Goal: Navigation & Orientation: Find specific page/section

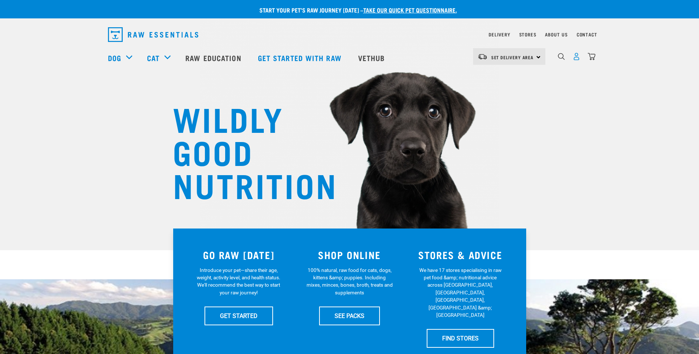
click at [575, 59] on img "dropdown navigation" at bounding box center [576, 57] width 8 height 8
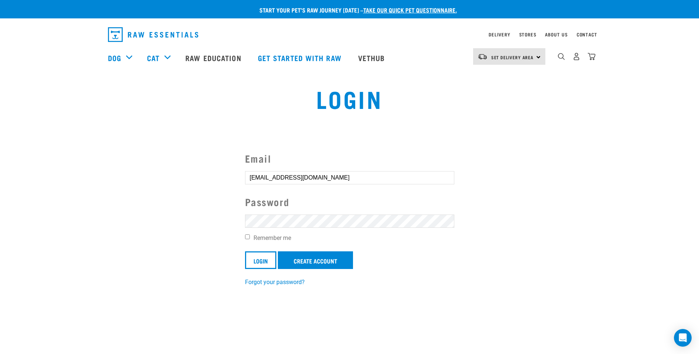
click at [246, 237] on input "Remember me" at bounding box center [247, 237] width 5 height 5
checkbox input "true"
click at [256, 262] on input "Login" at bounding box center [260, 261] width 31 height 18
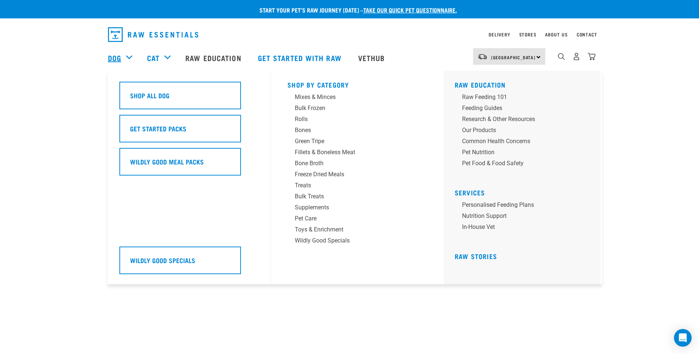
click at [108, 60] on link "Dog" at bounding box center [114, 57] width 13 height 11
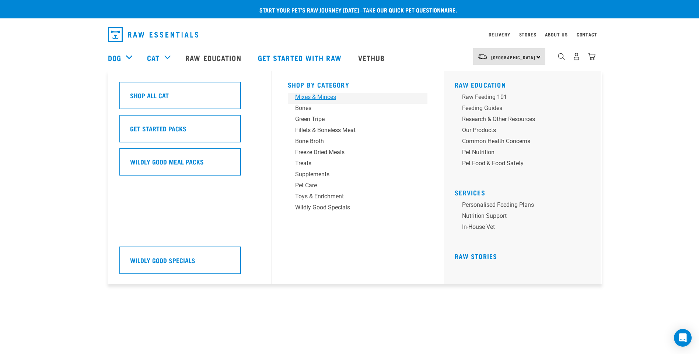
click at [309, 97] on div "Mixes & Minces" at bounding box center [352, 97] width 115 height 9
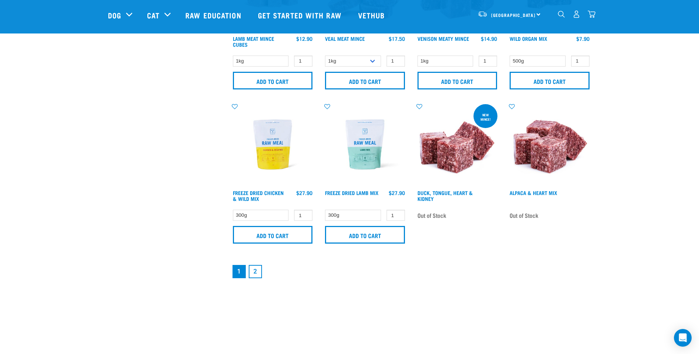
scroll to position [1068, 0]
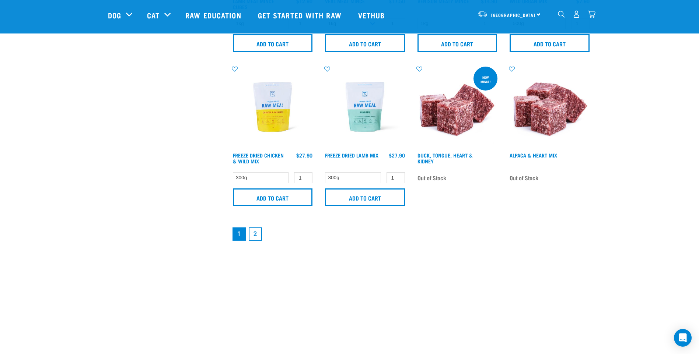
click at [254, 233] on link "2" at bounding box center [255, 234] width 13 height 13
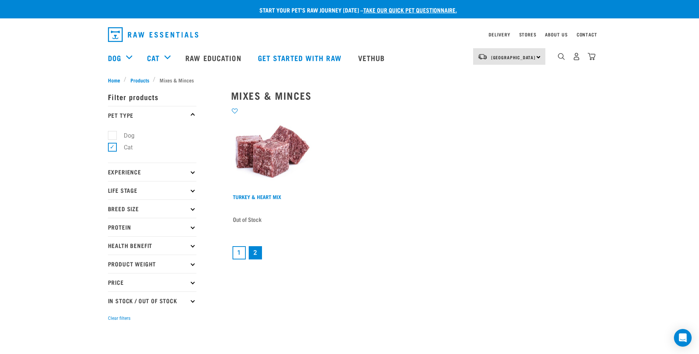
click at [236, 253] on link "1" at bounding box center [238, 252] width 13 height 13
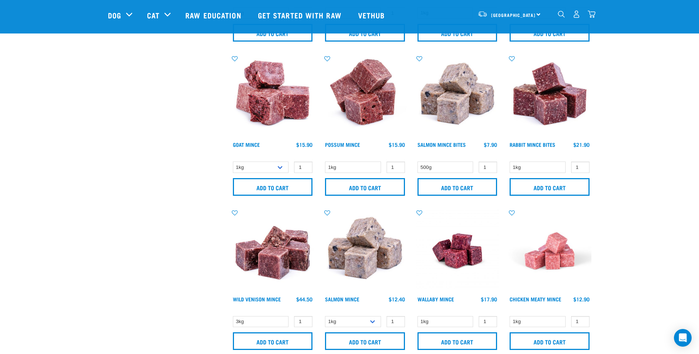
scroll to position [626, 0]
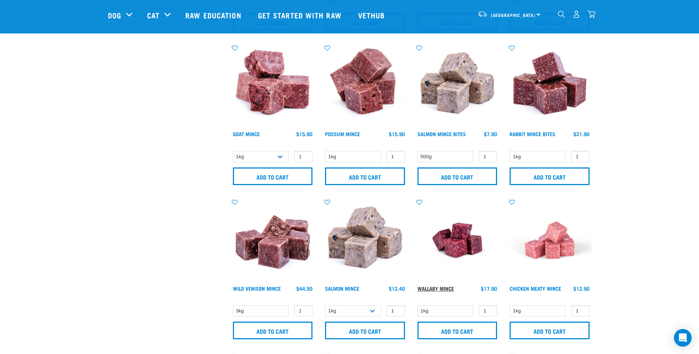
click at [450, 290] on link "Wallaby Mince" at bounding box center [435, 288] width 36 height 3
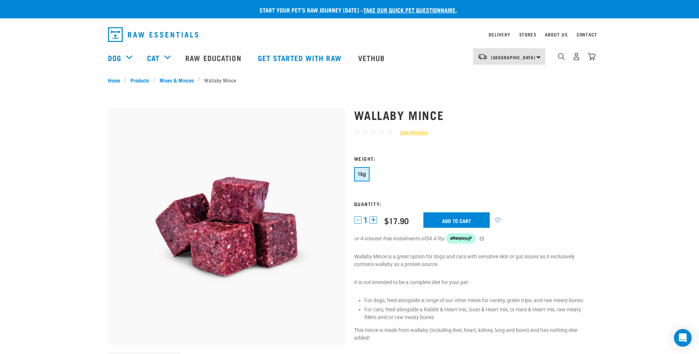
scroll to position [37, 0]
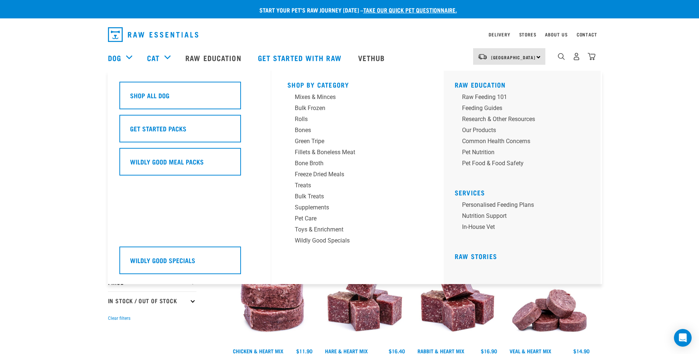
drag, startPoint x: 127, startPoint y: 58, endPoint x: 134, endPoint y: 57, distance: 6.6
click at [128, 58] on div "Dog" at bounding box center [124, 57] width 32 height 29
click at [305, 110] on div "Bones" at bounding box center [352, 108] width 115 height 9
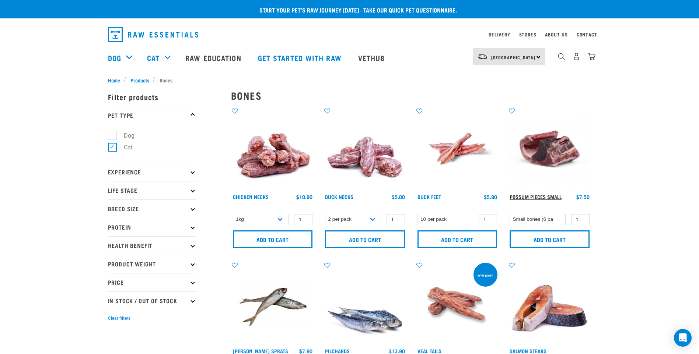
click at [541, 196] on link "Possum Pieces Small" at bounding box center [535, 197] width 52 height 3
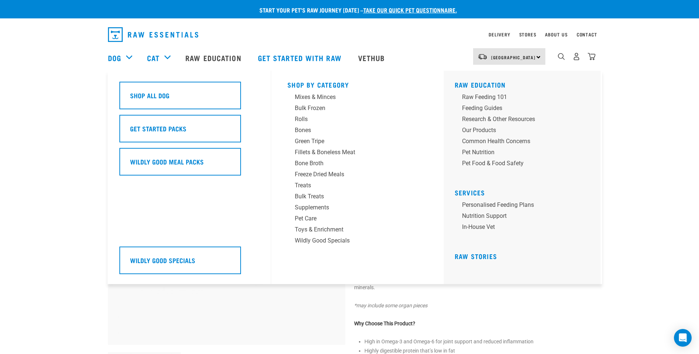
click at [132, 60] on div "Dog" at bounding box center [124, 57] width 32 height 29
click at [129, 58] on div "Dog" at bounding box center [124, 57] width 32 height 29
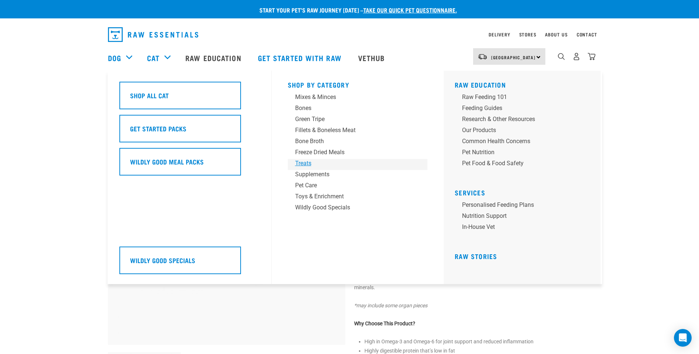
click at [311, 162] on div "Treats" at bounding box center [352, 163] width 115 height 9
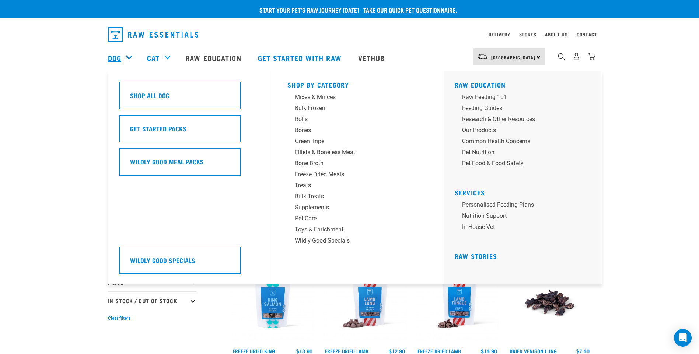
click at [120, 63] on link "Dog" at bounding box center [114, 57] width 13 height 11
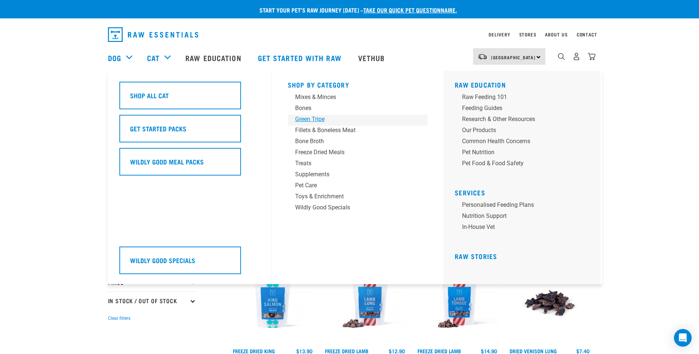
click at [302, 118] on div "Green Tripe" at bounding box center [352, 119] width 115 height 9
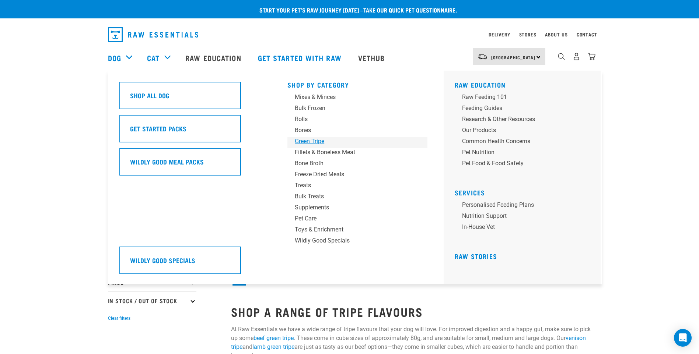
click at [305, 141] on div "Green Tripe" at bounding box center [352, 141] width 115 height 9
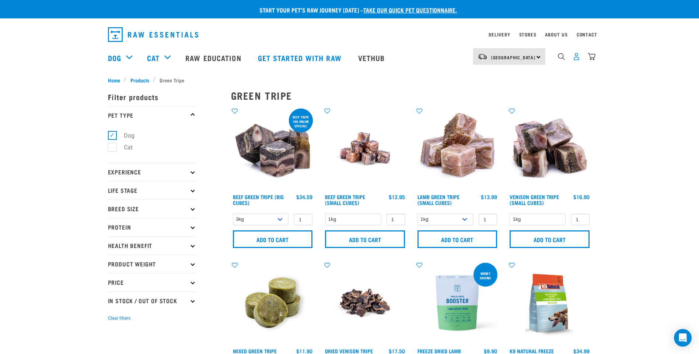
click at [578, 59] on img "dropdown navigation" at bounding box center [576, 57] width 8 height 8
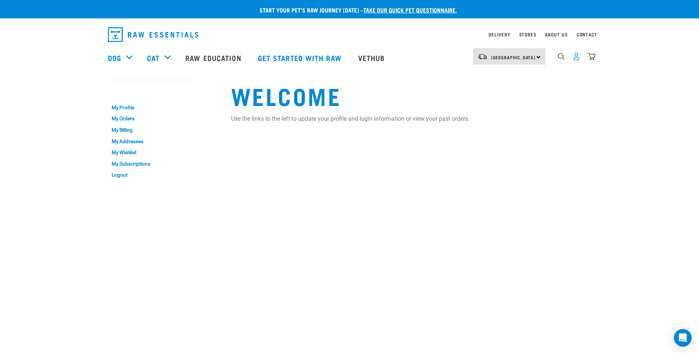
click at [574, 60] on img "dropdown navigation" at bounding box center [576, 57] width 8 height 8
